Goal: Book appointment/travel/reservation

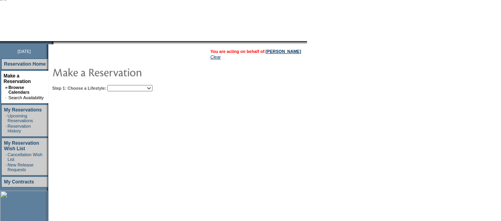
scroll to position [60, 0]
click at [152, 88] on select "Beach Leisure Metropolitan Mountain OIAL for Adventure OIAL for Couples OIAL fo…" at bounding box center [129, 88] width 45 height 6
select select "Mountain"
click at [121, 85] on select "Beach Leisure Metropolitan Mountain OIAL for Adventure OIAL for Couples OIAL fo…" at bounding box center [129, 88] width 45 height 6
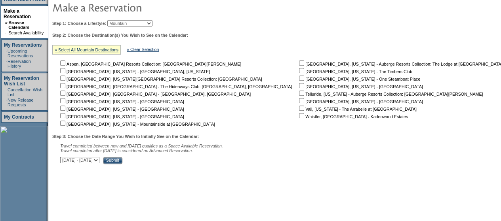
scroll to position [125, 0]
click at [299, 87] on input "checkbox" at bounding box center [301, 85] width 5 height 5
checkbox input "true"
click at [122, 164] on input "Submit" at bounding box center [112, 160] width 19 height 7
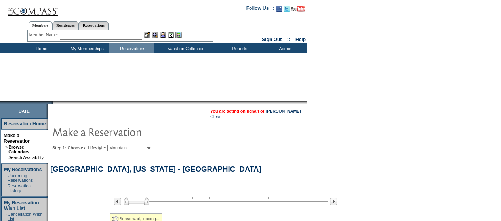
select select "Mountain"
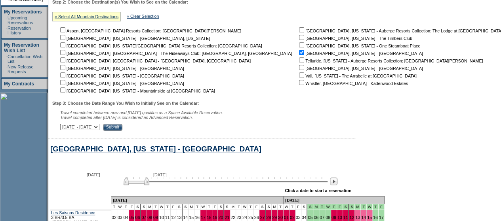
scroll to position [257, 0]
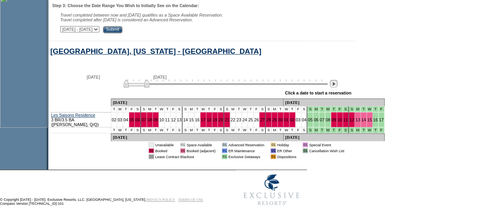
click at [337, 86] on img at bounding box center [334, 84] width 8 height 8
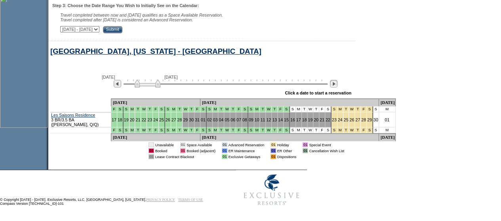
click at [337, 86] on img at bounding box center [334, 84] width 8 height 8
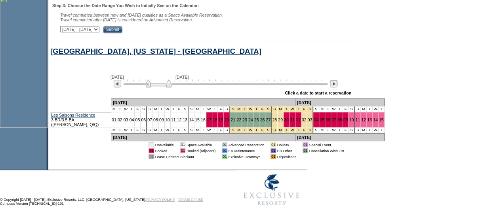
click at [337, 86] on img at bounding box center [334, 84] width 8 height 8
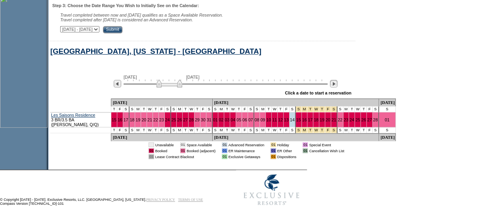
click at [337, 86] on img at bounding box center [334, 84] width 8 height 8
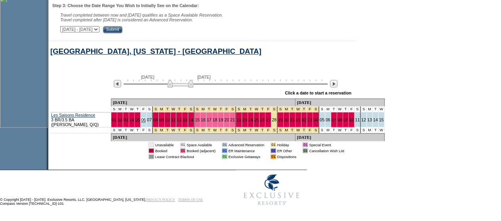
click at [141, 122] on link "06" at bounding box center [143, 120] width 5 height 5
